Goal: Task Accomplishment & Management: Use online tool/utility

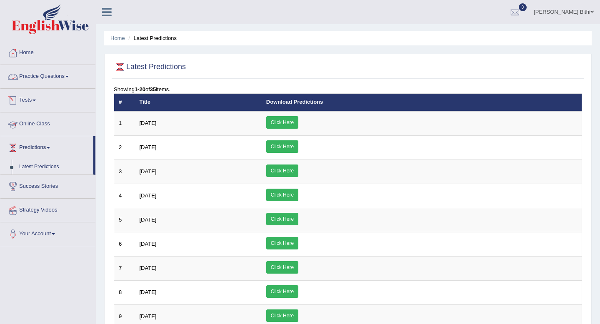
click at [55, 74] on link "Practice Questions" at bounding box center [47, 75] width 95 height 21
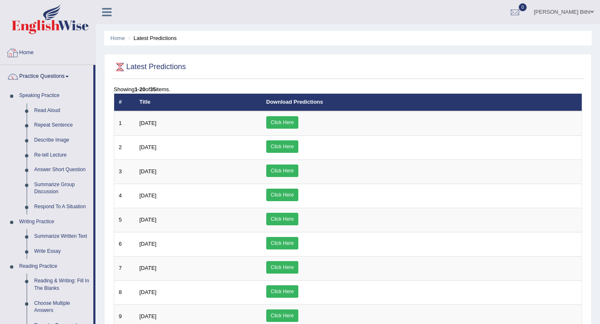
click at [61, 75] on link "Practice Questions" at bounding box center [46, 75] width 93 height 21
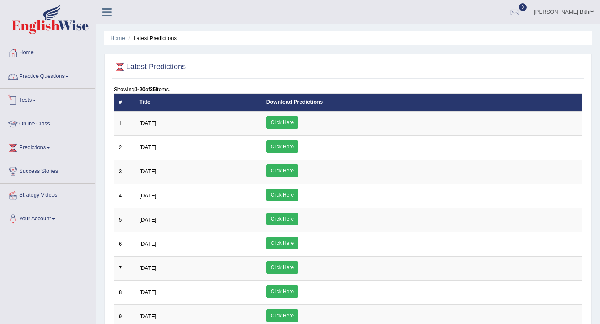
click at [34, 100] on link "Tests" at bounding box center [47, 99] width 95 height 21
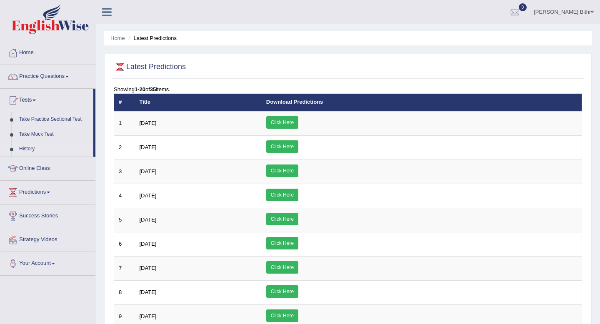
click at [30, 149] on link "History" at bounding box center [54, 149] width 78 height 15
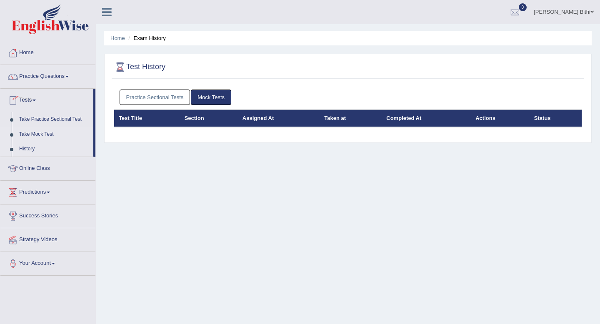
click at [31, 134] on link "Take Mock Test" at bounding box center [54, 134] width 78 height 15
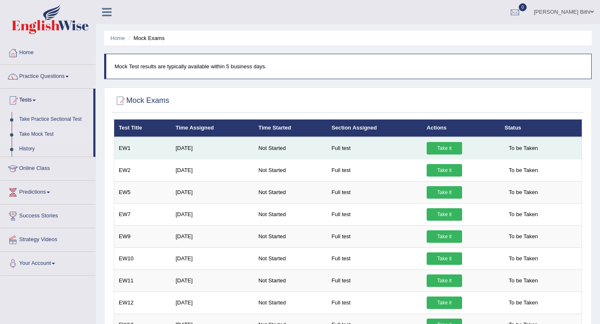
click at [443, 146] on link "Take it" at bounding box center [443, 148] width 35 height 12
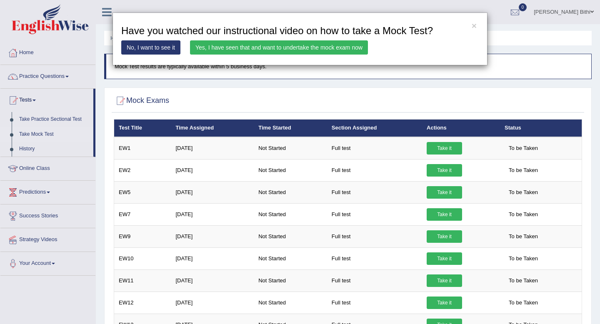
click at [334, 52] on link "Yes, I have seen that and want to undertake the mock exam now" at bounding box center [279, 47] width 178 height 14
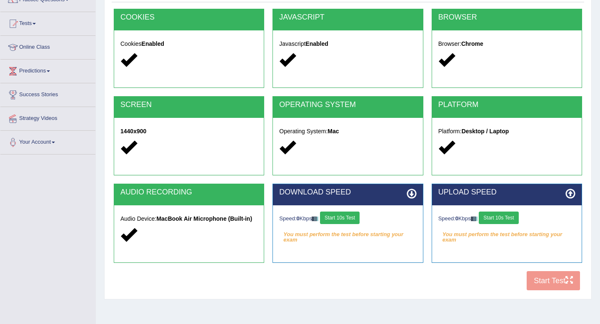
scroll to position [113, 0]
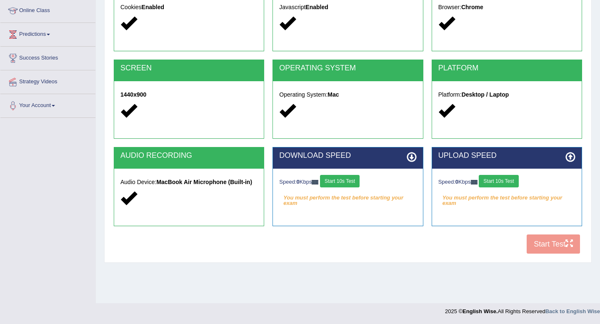
click at [347, 185] on button "Start 10s Test" at bounding box center [340, 181] width 40 height 12
click at [503, 181] on button "Start 10s Test" at bounding box center [498, 181] width 40 height 12
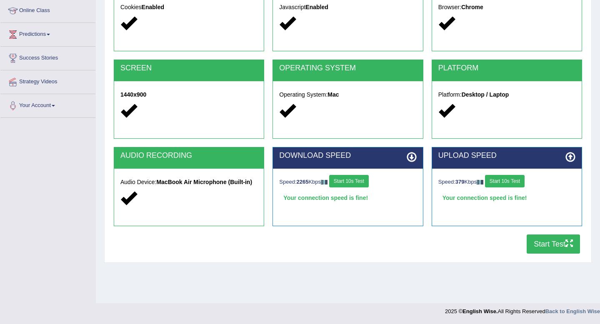
click at [544, 249] on button "Start Test" at bounding box center [552, 243] width 53 height 19
